Goal: Register for event/course

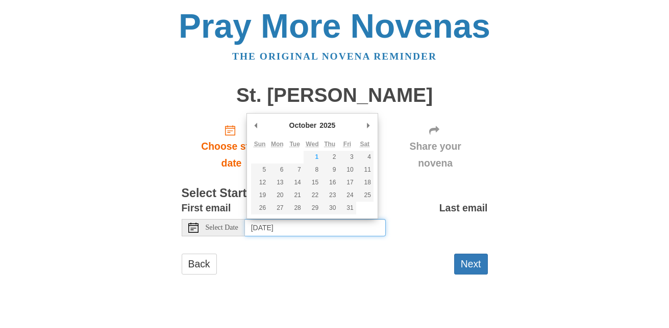
click at [343, 236] on input "Friday, October 3rd, 2025" at bounding box center [315, 227] width 141 height 17
type input "Wednesday, October 15th"
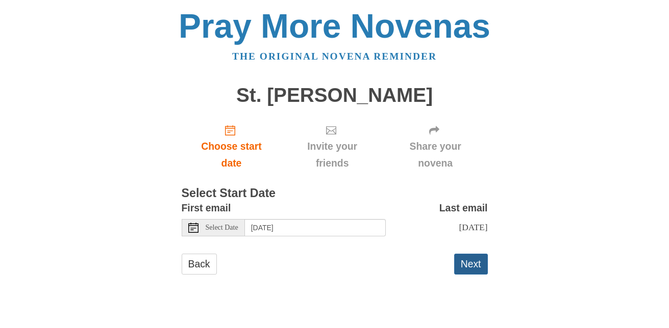
click at [465, 265] on button "Next" at bounding box center [471, 264] width 34 height 21
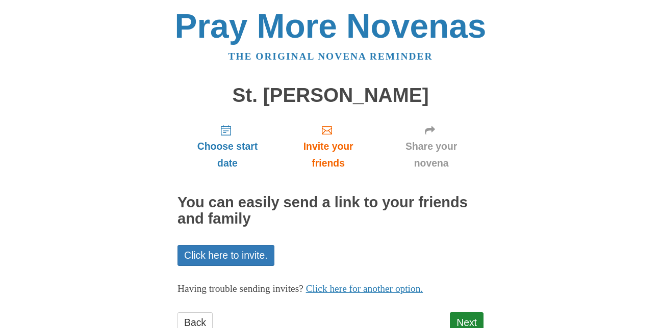
scroll to position [35, 0]
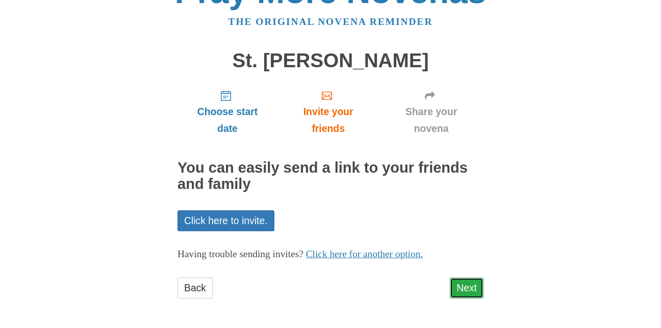
click at [467, 285] on link "Next" at bounding box center [467, 288] width 34 height 21
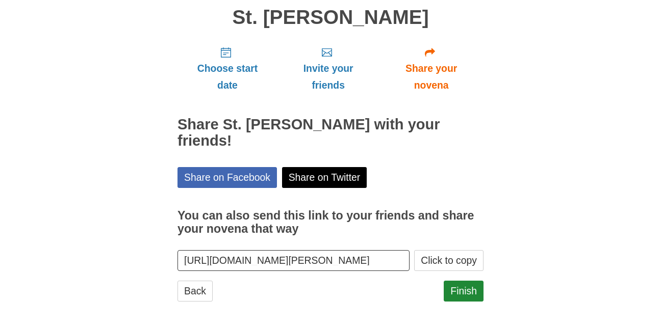
scroll to position [81, 0]
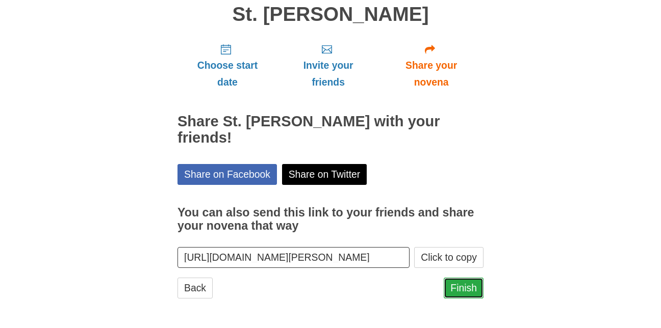
click at [469, 284] on link "Finish" at bounding box center [464, 288] width 40 height 21
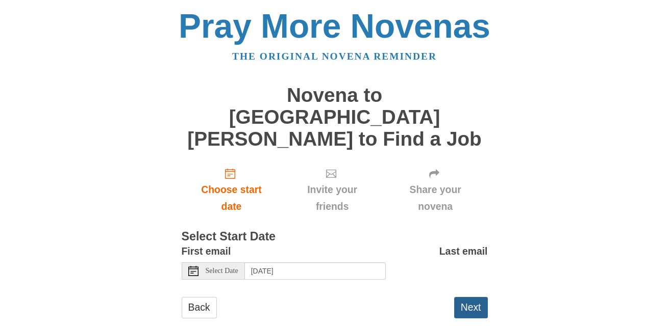
click at [480, 297] on button "Next" at bounding box center [471, 307] width 34 height 21
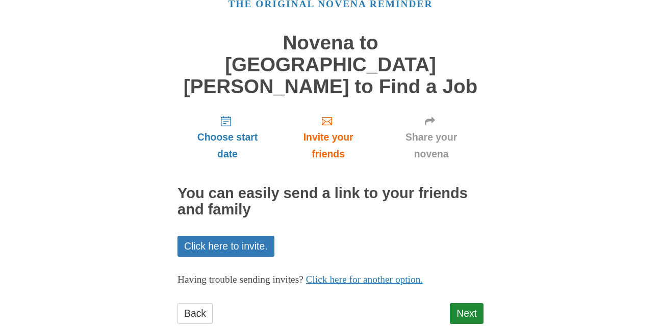
scroll to position [57, 0]
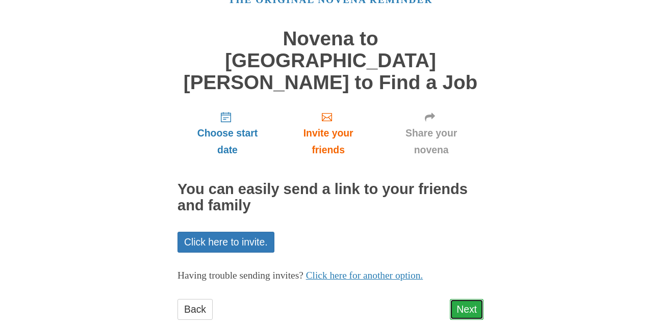
click at [464, 299] on link "Next" at bounding box center [467, 309] width 34 height 21
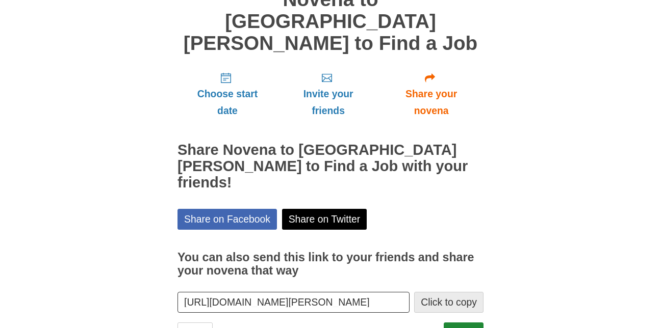
scroll to position [103, 0]
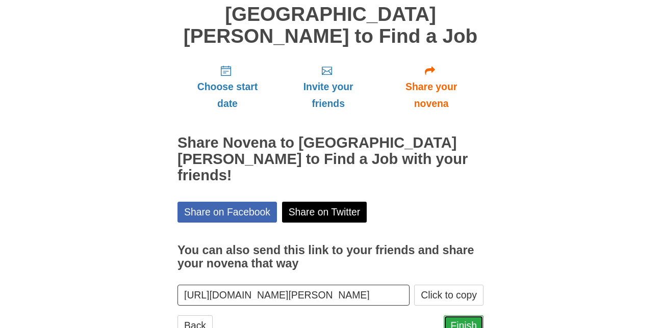
click at [464, 316] on link "Finish" at bounding box center [464, 326] width 40 height 21
